Goal: Navigation & Orientation: Find specific page/section

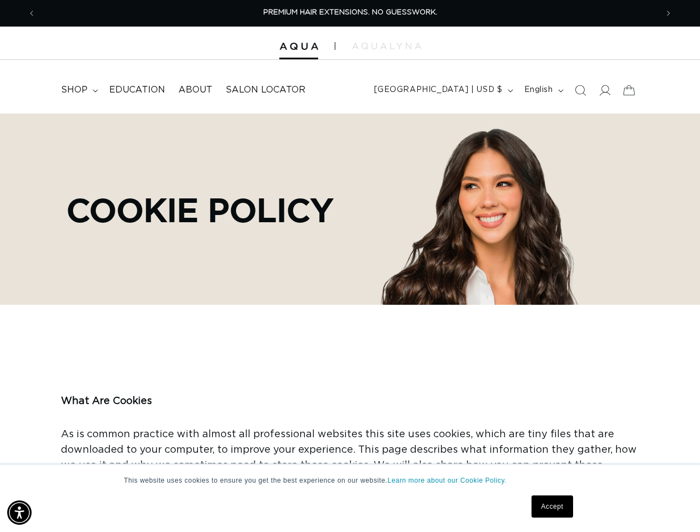
click at [350, 266] on div "Cookie Policy" at bounding box center [350, 209] width 689 height 191
click at [19, 513] on img "Accessibility Menu" at bounding box center [19, 513] width 24 height 24
